Goal: Use online tool/utility: Utilize a website feature to perform a specific function

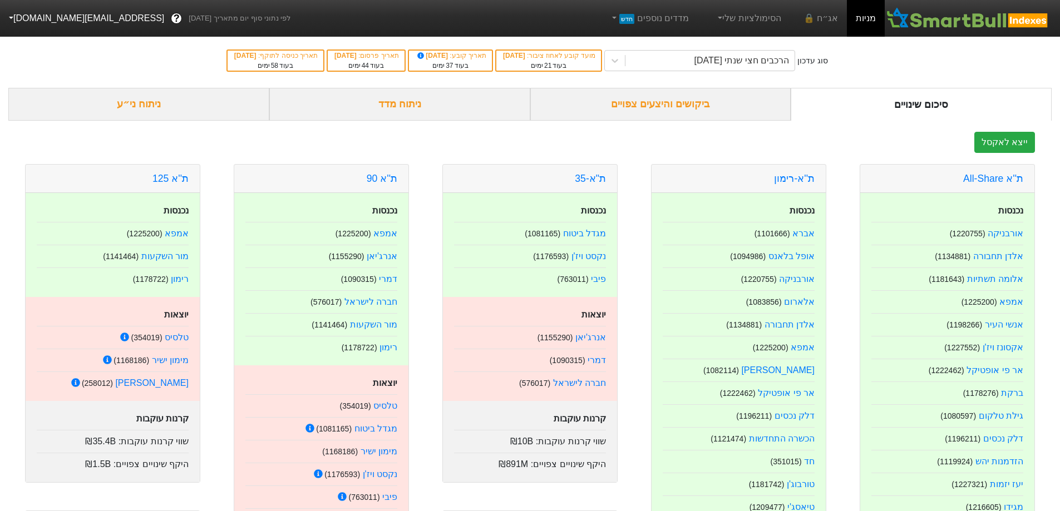
click at [160, 109] on div "ניתוח ני״ע" at bounding box center [138, 104] width 261 height 33
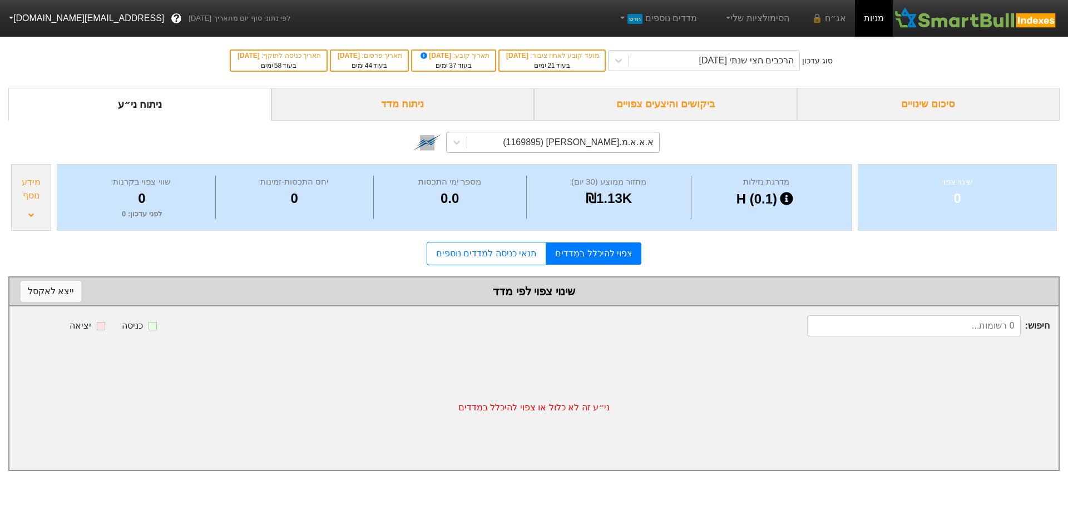
click at [642, 140] on div "א.א.א.מ.[PERSON_NAME] (1169895)" at bounding box center [578, 142] width 151 height 13
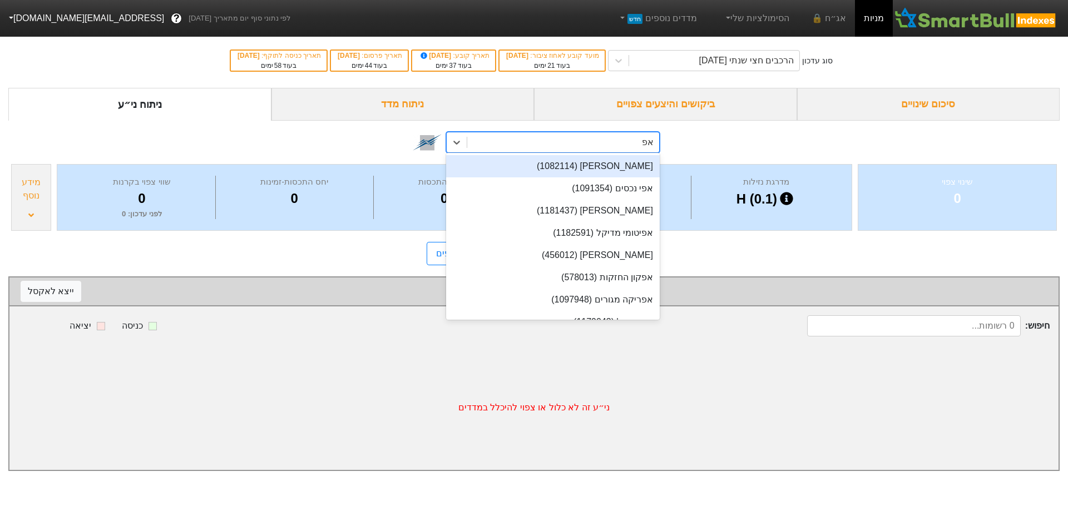
type input "אפי"
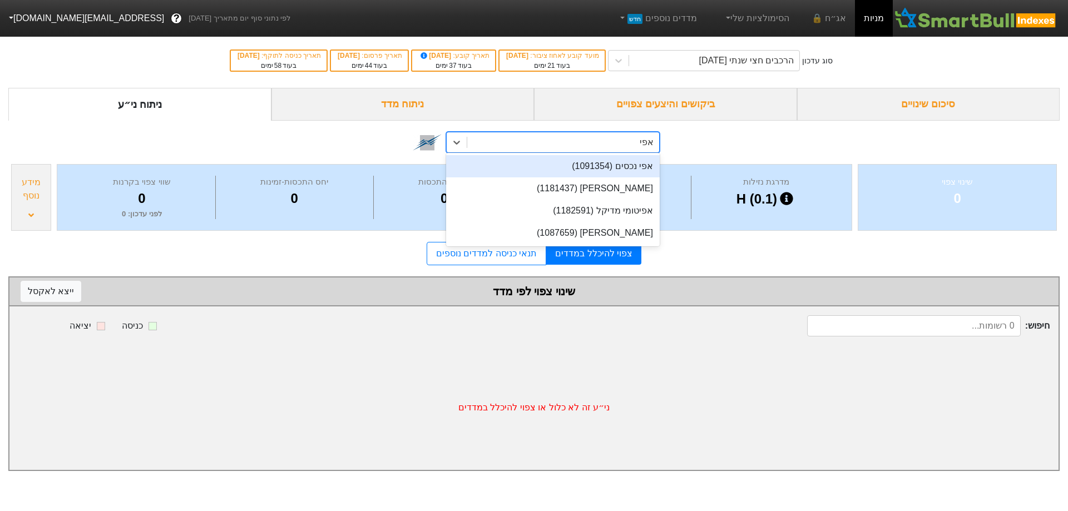
click at [629, 164] on div "אפי נכסים (1091354)" at bounding box center [553, 166] width 214 height 22
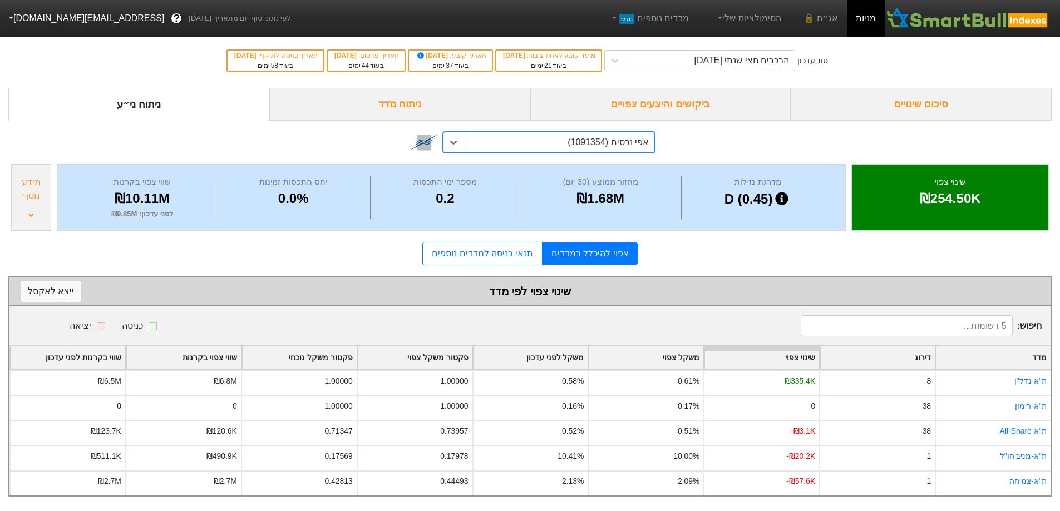
click at [523, 241] on form "סיכום שינויים ביקושים והיצעים צפויים ניתוח מדד ניתוח ני״ע option [PERSON_NAME] …" at bounding box center [529, 292] width 1043 height 409
click at [516, 253] on link "תנאי כניסה למדדים נוספים" at bounding box center [482, 253] width 120 height 23
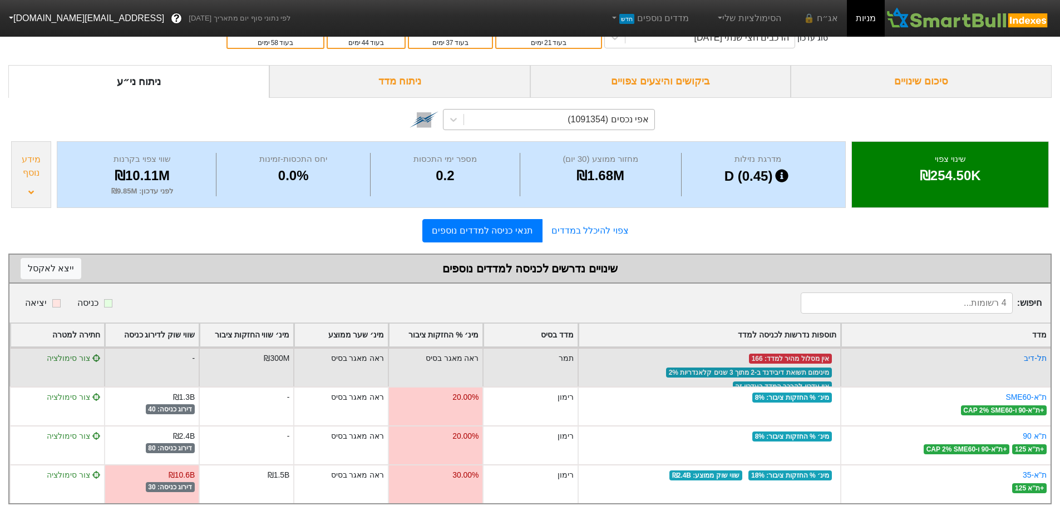
scroll to position [36, 0]
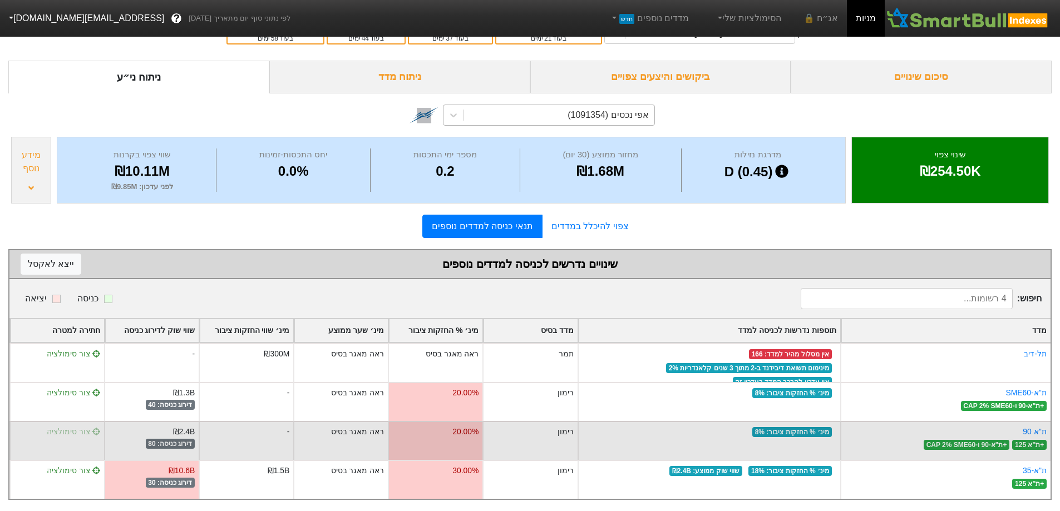
click at [64, 427] on span "צור סימולציה" at bounding box center [73, 431] width 53 height 9
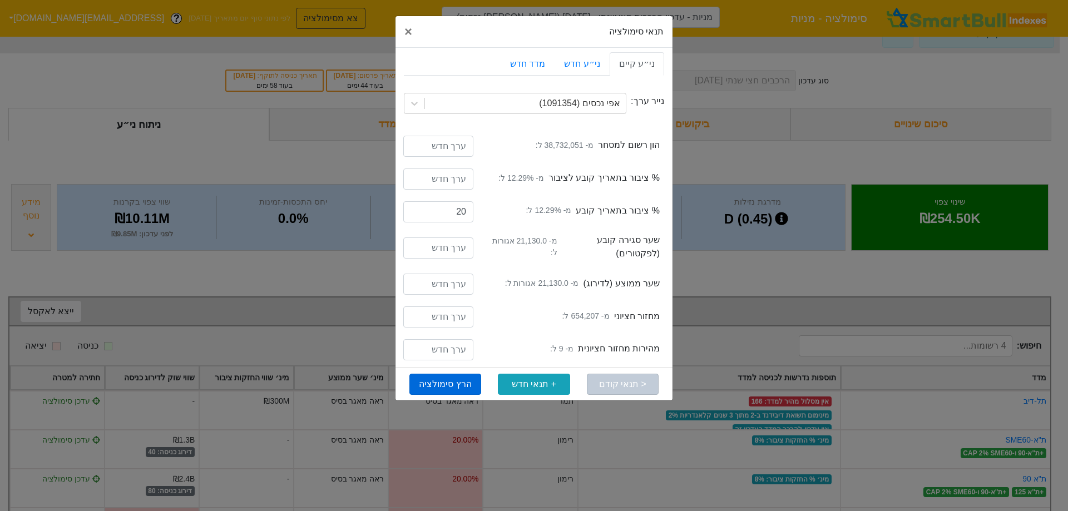
click at [458, 387] on button "הרץ סימולציה" at bounding box center [445, 384] width 72 height 21
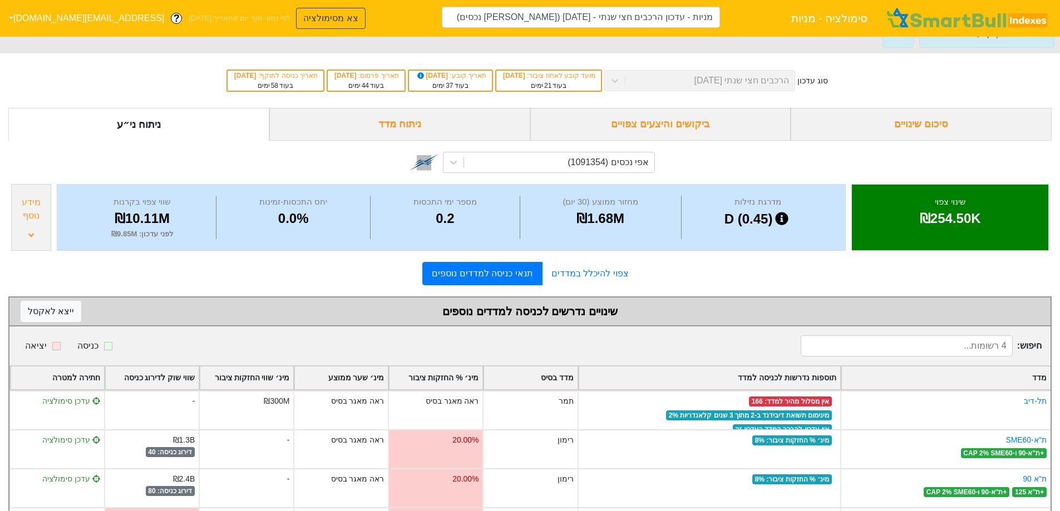
type input "מניות - עדכון הרכבים חצי שנתי - [DATE] ([PERSON_NAME] נכסים)"
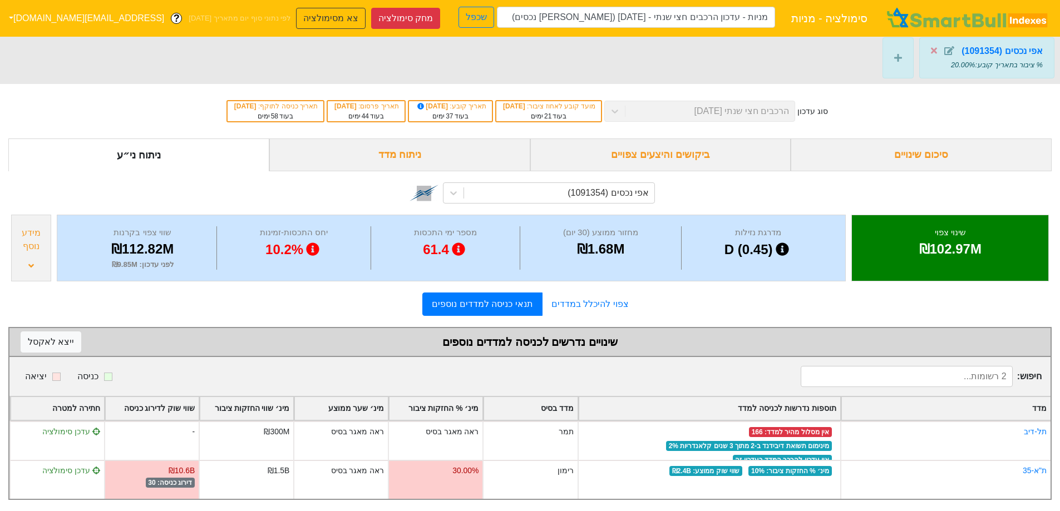
scroll to position [13, 0]
click at [587, 294] on link "צפוי להיכלל במדדים" at bounding box center [589, 304] width 95 height 22
